Goal: Information Seeking & Learning: Find specific fact

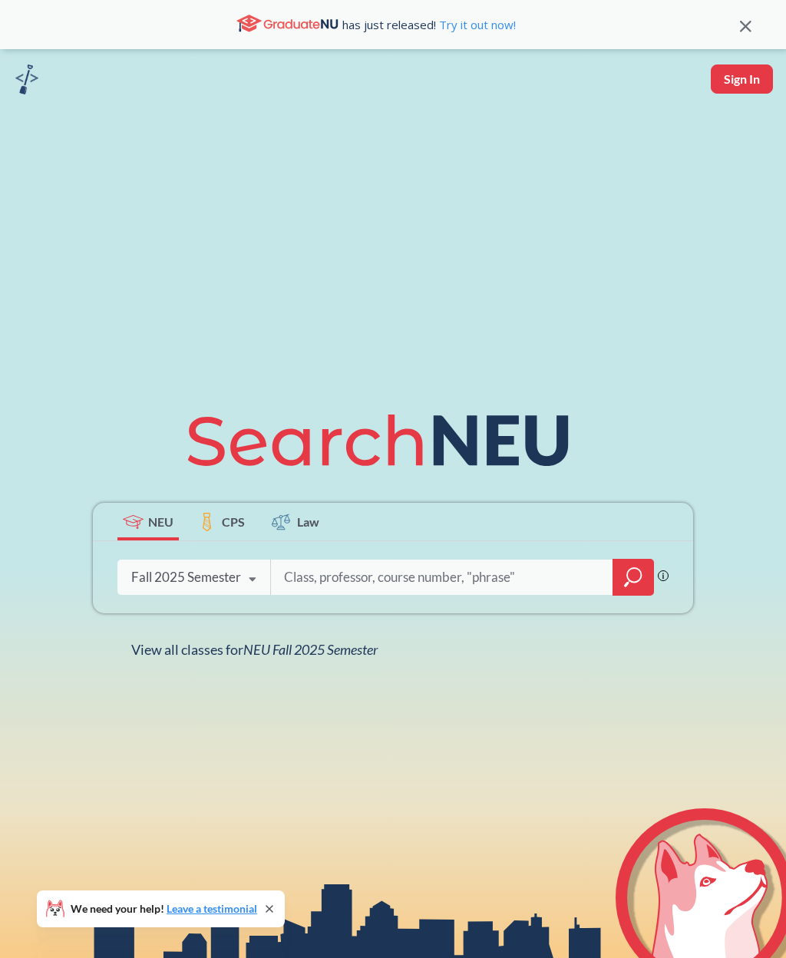
click at [529, 593] on input "search" at bounding box center [441, 577] width 319 height 32
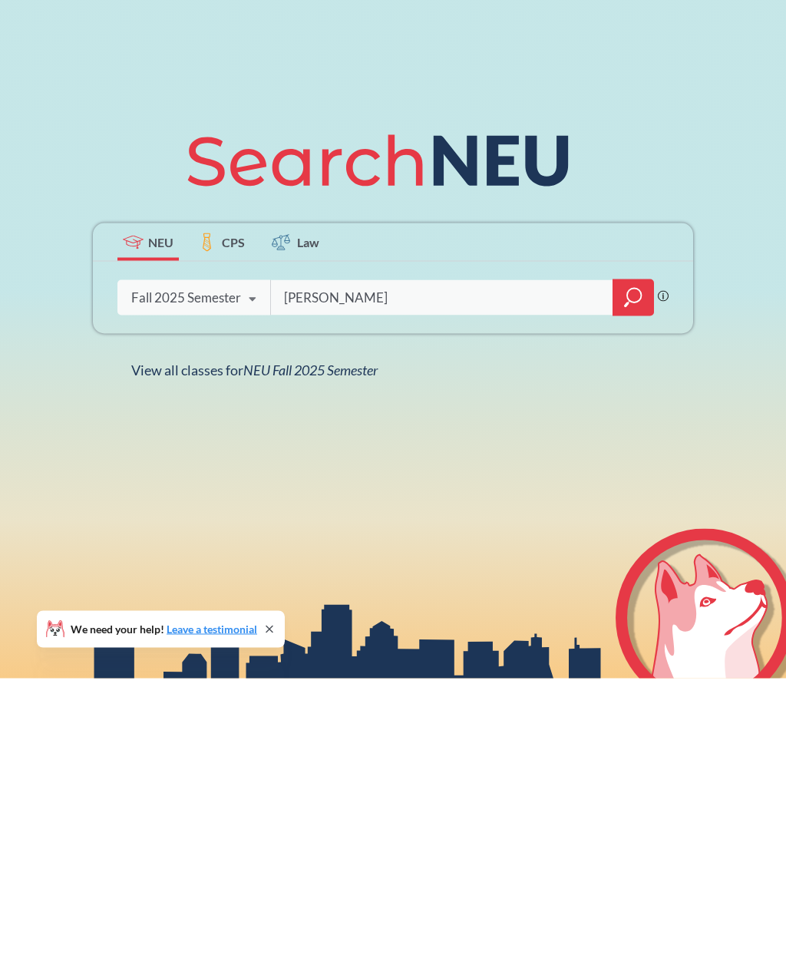
type input "[PERSON_NAME]"
click at [633, 566] on icon "magnifying glass" at bounding box center [633, 576] width 18 height 21
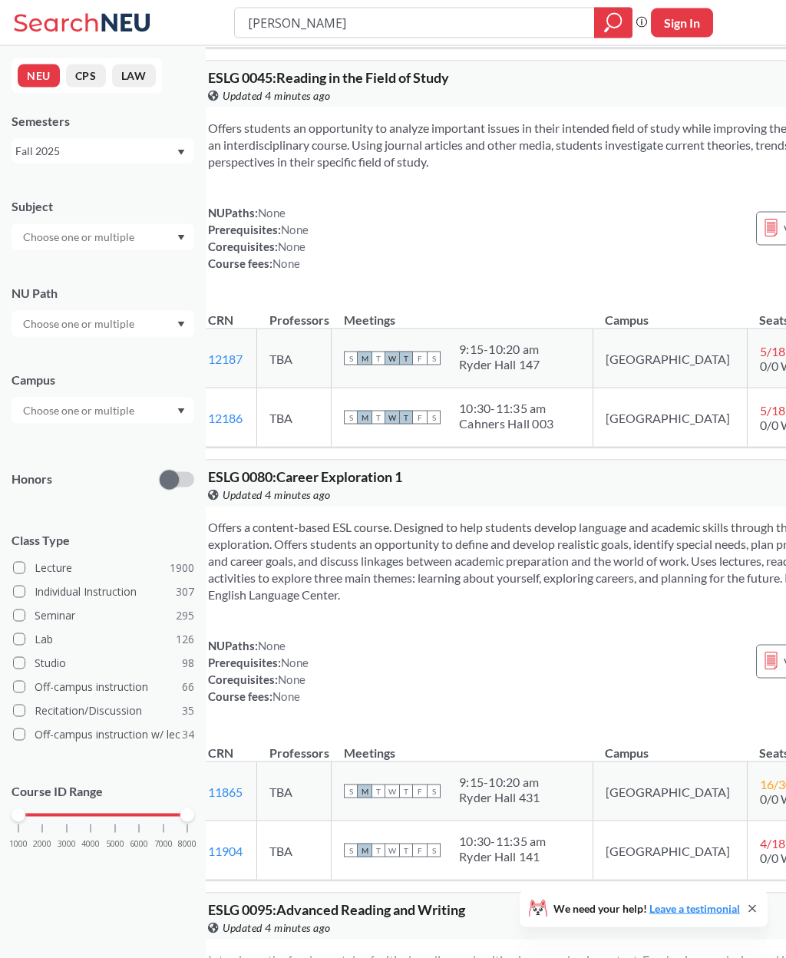
scroll to position [0, 29]
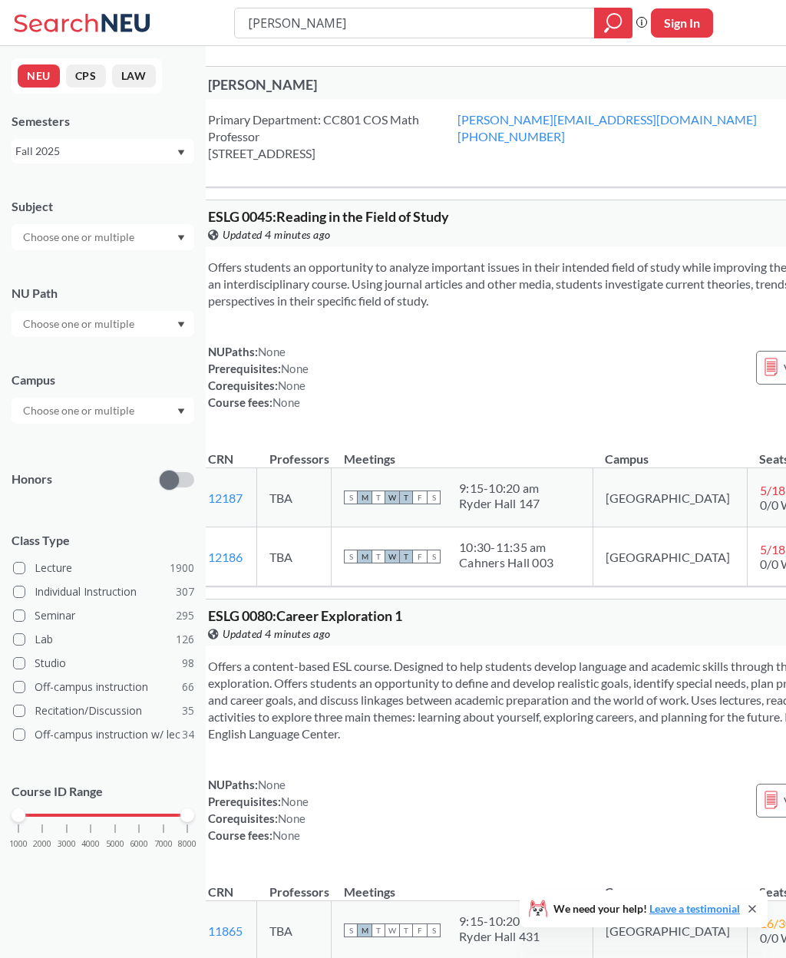
click at [530, 20] on input "[PERSON_NAME]" at bounding box center [414, 23] width 337 height 26
type input "S"
click at [705, 1] on div "[PERSON_NAME] s Phrase search guarantees the exact search appears in the result…" at bounding box center [393, 23] width 786 height 46
click at [269, 860] on div "Offers a content-based ESL course. Designed to help students develop language a…" at bounding box center [570, 756] width 748 height 223
click at [476, 33] on input "[PERSON_NAME]" at bounding box center [414, 23] width 337 height 26
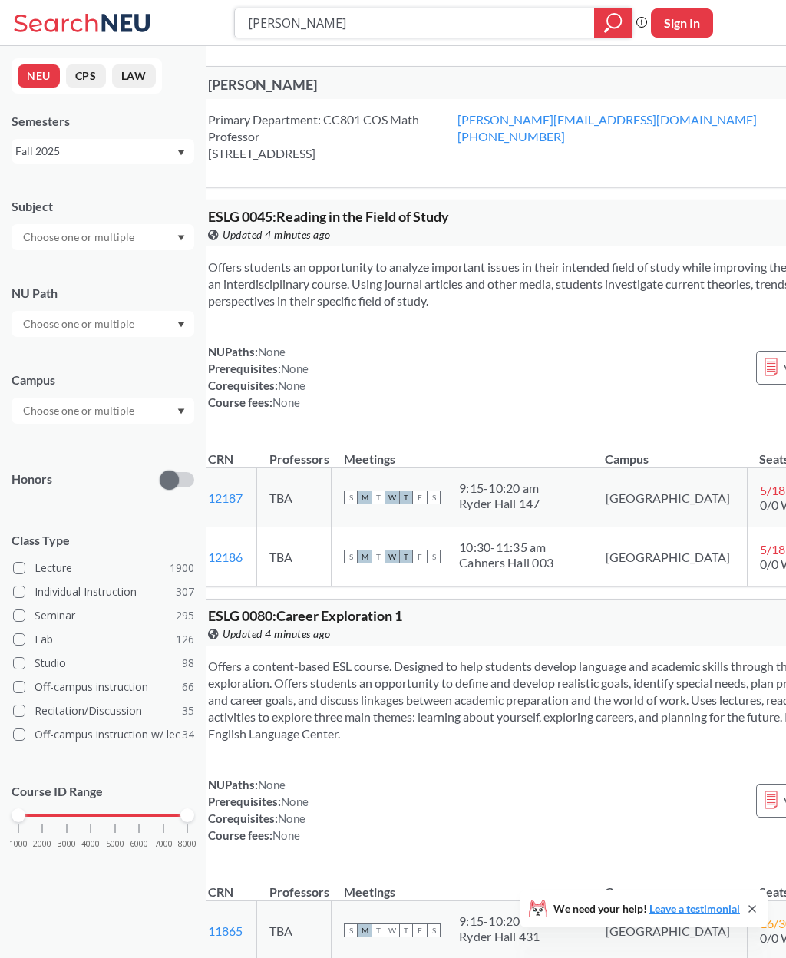
type input "[PERSON_NAME]"
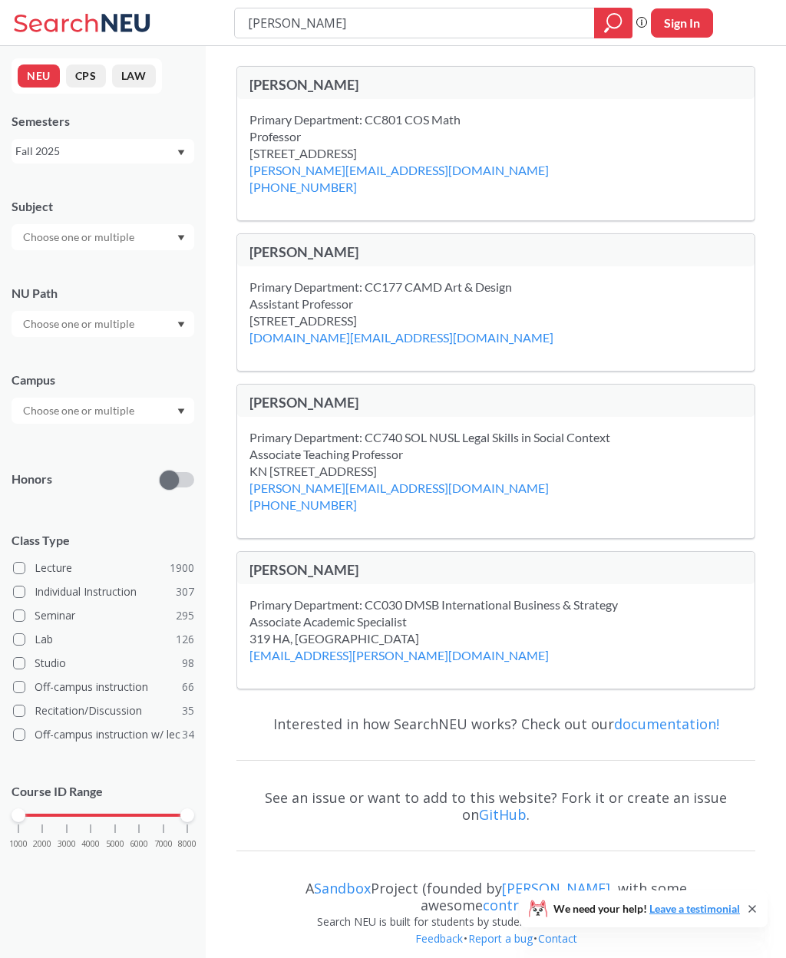
click at [334, 87] on div "[PERSON_NAME]" at bounding box center [372, 84] width 246 height 17
click at [191, 239] on div at bounding box center [103, 237] width 183 height 26
click at [130, 246] on input "text" at bounding box center [79, 237] width 129 height 18
type input "Math"
click at [56, 266] on span "( 68 )" at bounding box center [63, 263] width 18 height 13
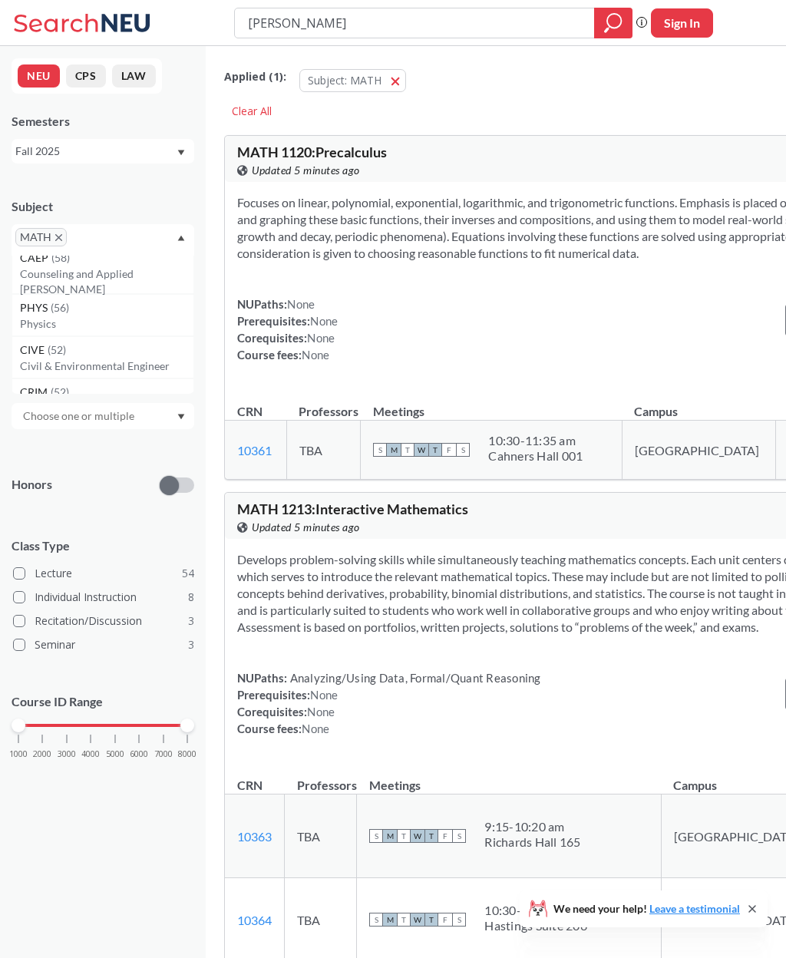
scroll to position [216, 0]
click at [182, 240] on icon "Dropdown arrow" at bounding box center [181, 238] width 7 height 5
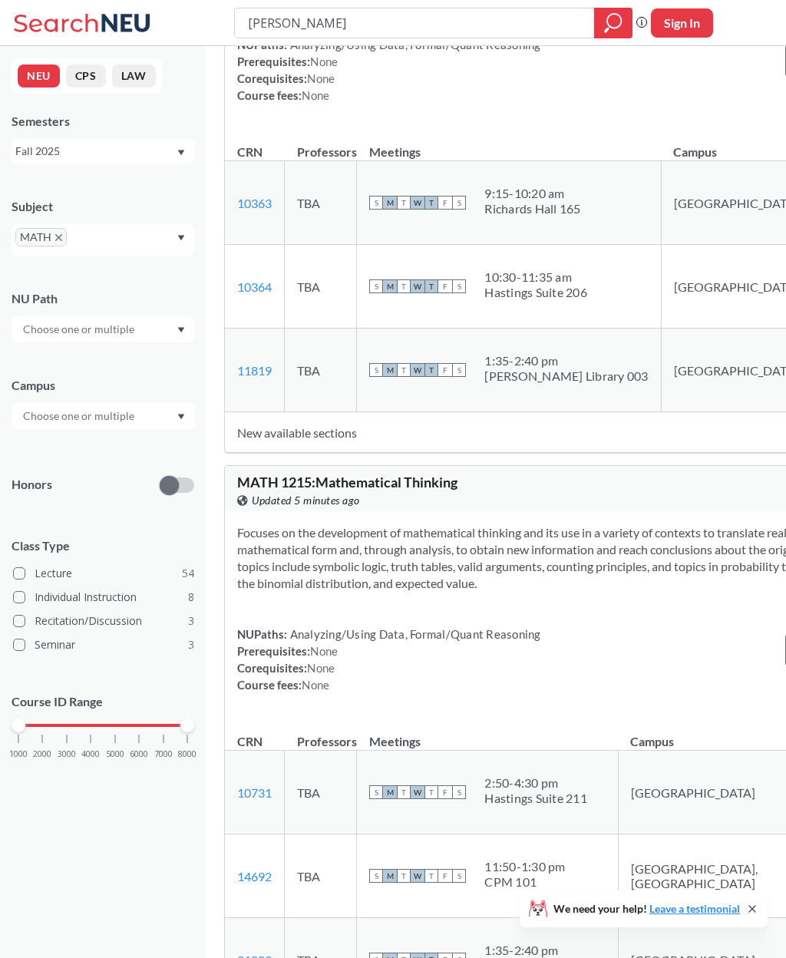
scroll to position [633, 0]
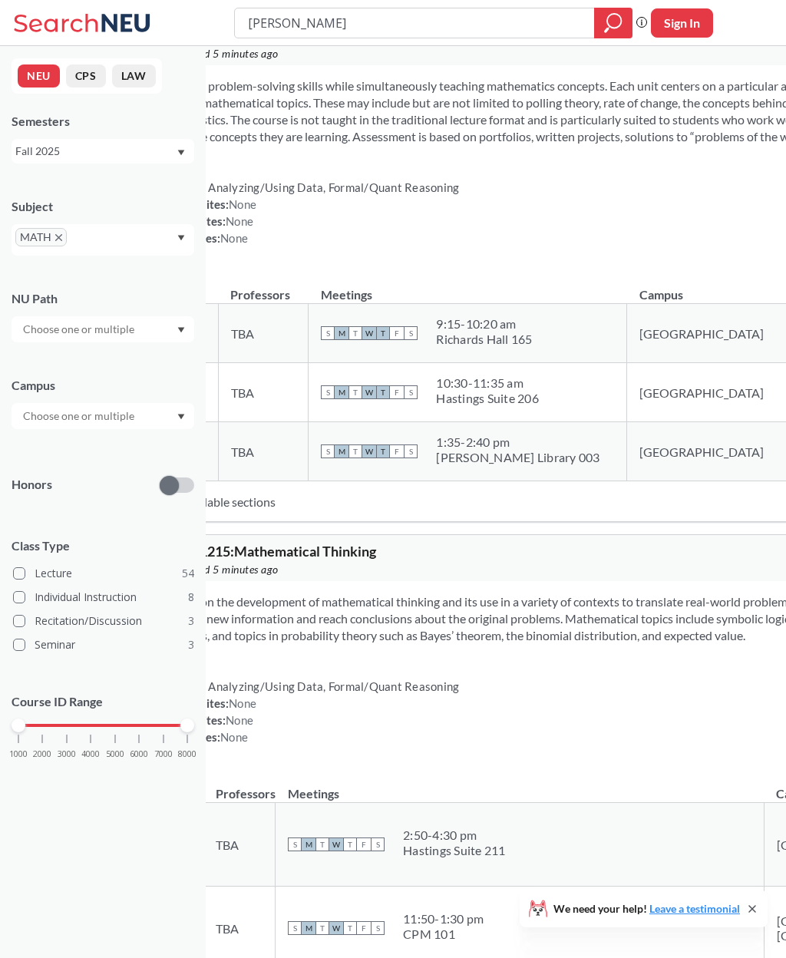
scroll to position [0, 0]
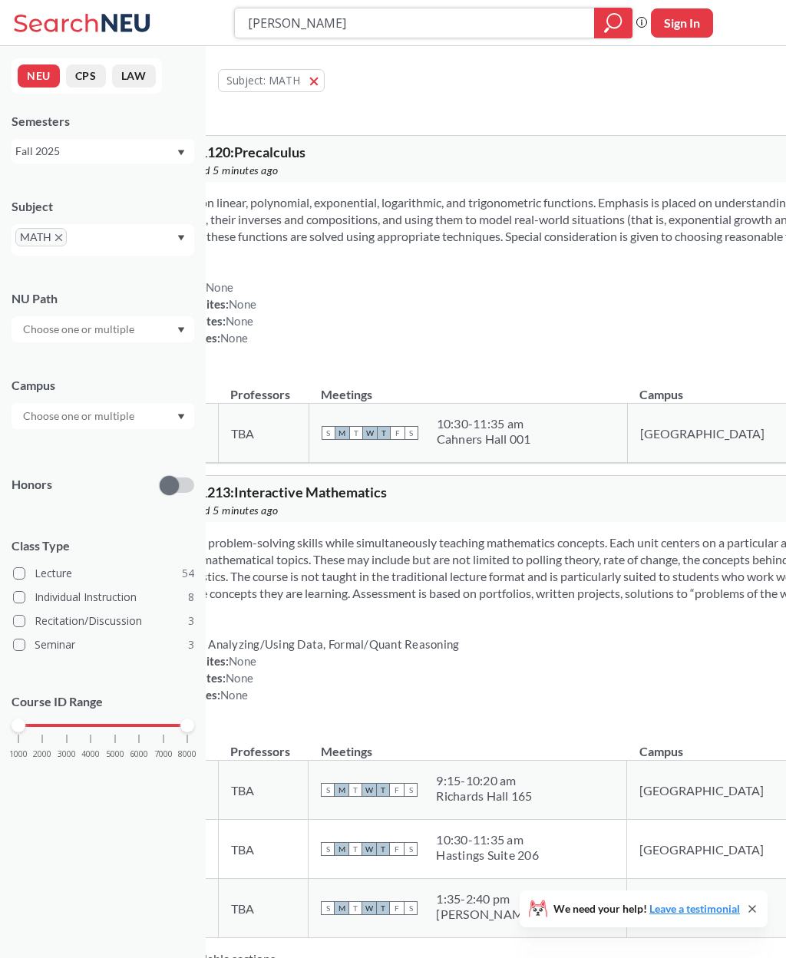
click at [437, 27] on input "[PERSON_NAME]" at bounding box center [414, 23] width 337 height 26
click at [306, 27] on input "[PERSON_NAME]" at bounding box center [414, 23] width 337 height 26
type input "[PERSON_NAME]"
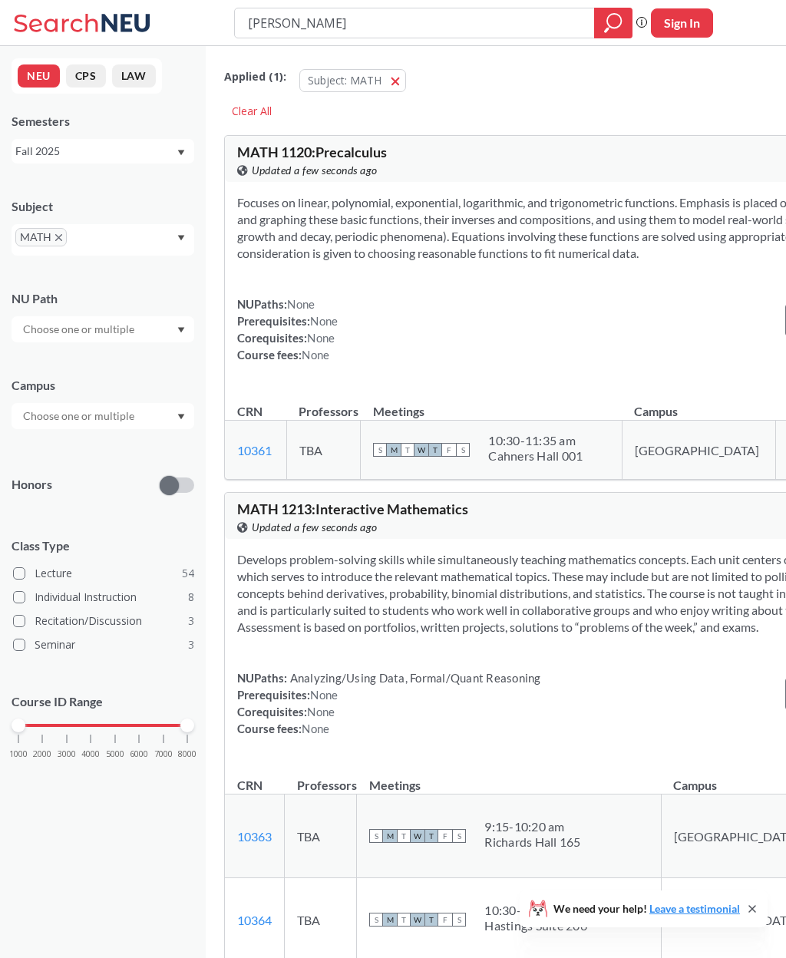
click at [399, 81] on button "Subject: MATH MATH" at bounding box center [352, 80] width 107 height 23
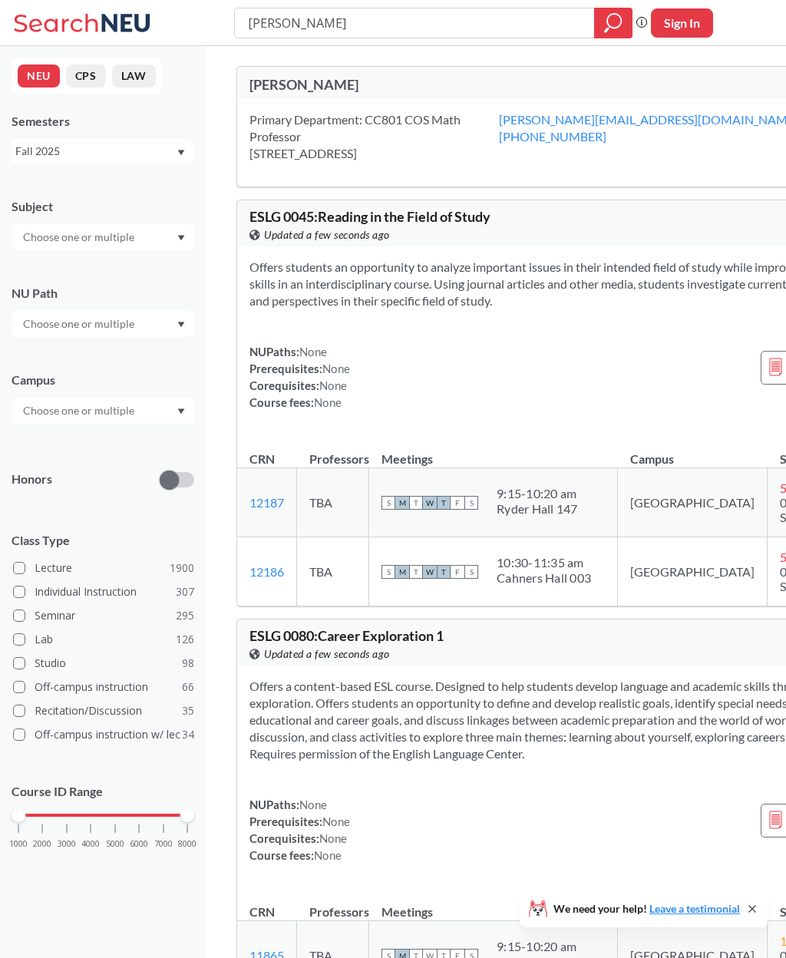
click at [154, 337] on div at bounding box center [103, 324] width 183 height 26
click at [164, 280] on div "NU Path Writing Intensive ( 178 ) Societies/Institutions ( 139 ) Interpreting C…" at bounding box center [103, 303] width 183 height 68
click at [74, 80] on button "CPS" at bounding box center [86, 75] width 40 height 23
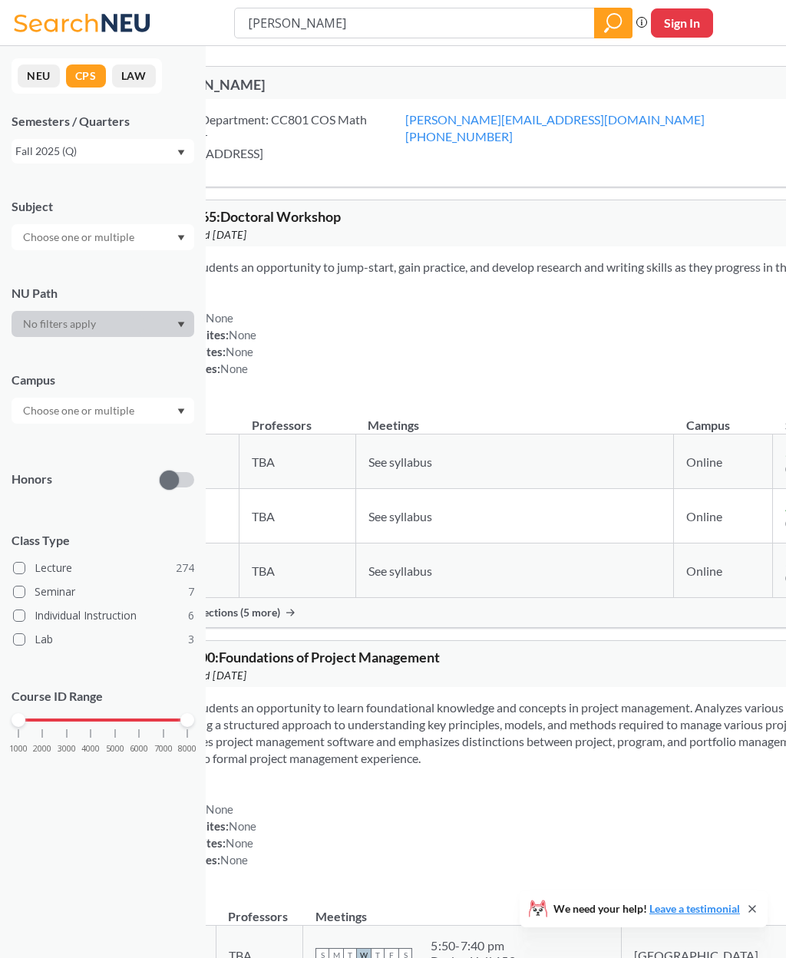
click at [175, 236] on div at bounding box center [103, 237] width 183 height 26
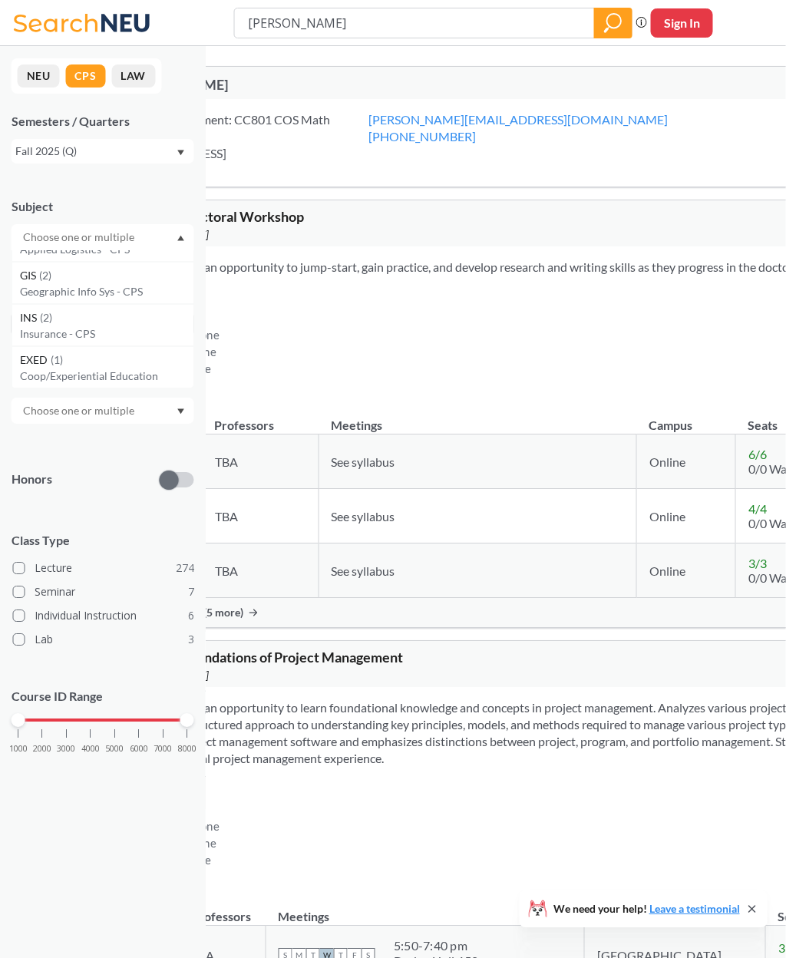
scroll to position [0, 39]
click at [193, 235] on div at bounding box center [103, 237] width 183 height 26
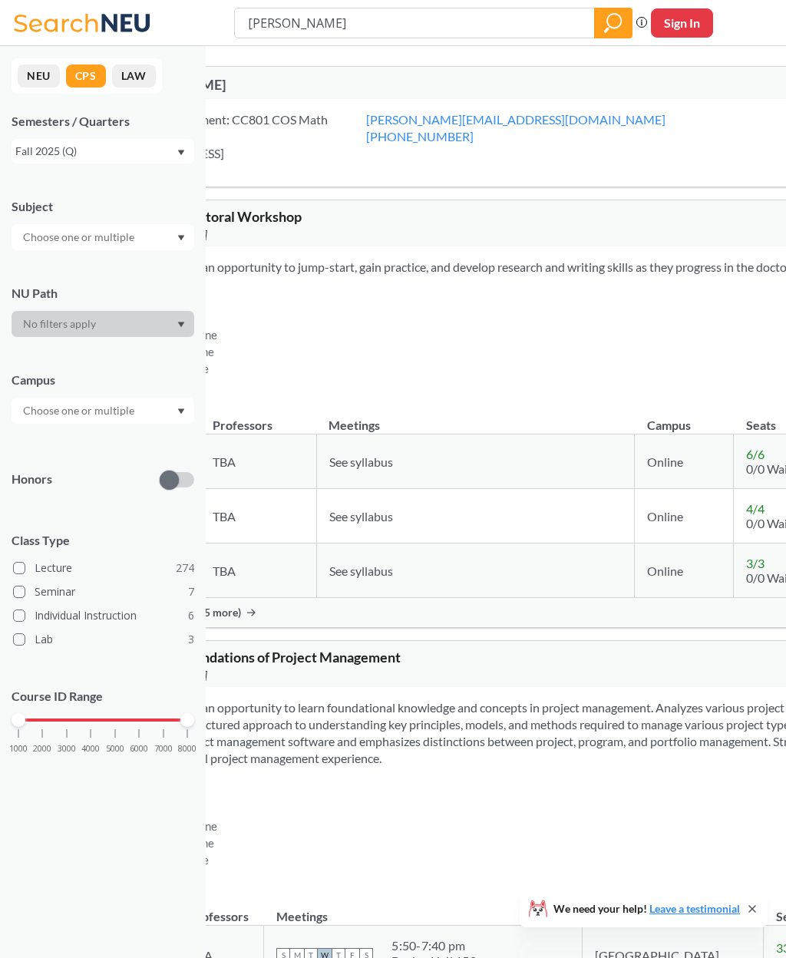
click at [162, 337] on div at bounding box center [103, 324] width 183 height 26
click at [59, 69] on button "NEU" at bounding box center [39, 75] width 42 height 23
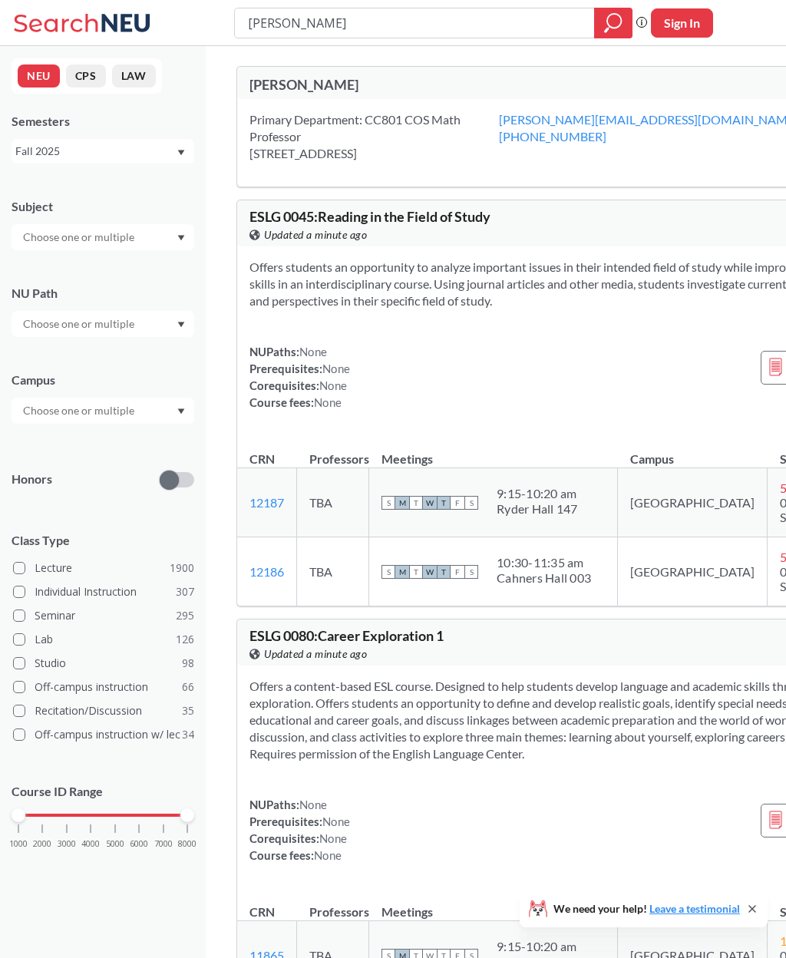
click at [160, 214] on div "Subject" at bounding box center [103, 206] width 183 height 17
click at [177, 230] on div at bounding box center [103, 237] width 183 height 26
